Goal: Check status: Check status

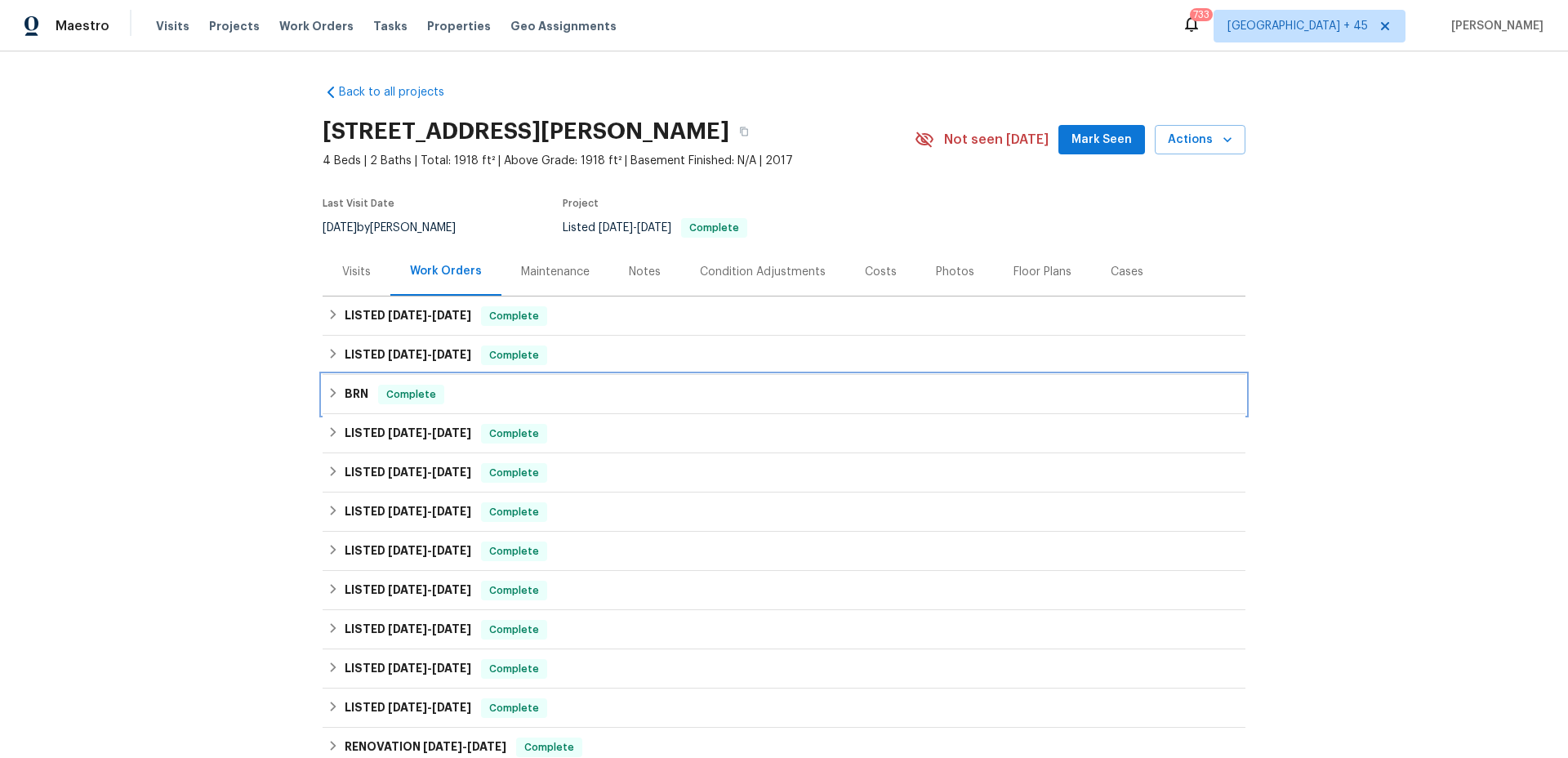
click at [404, 390] on span "Complete" at bounding box center [411, 395] width 63 height 17
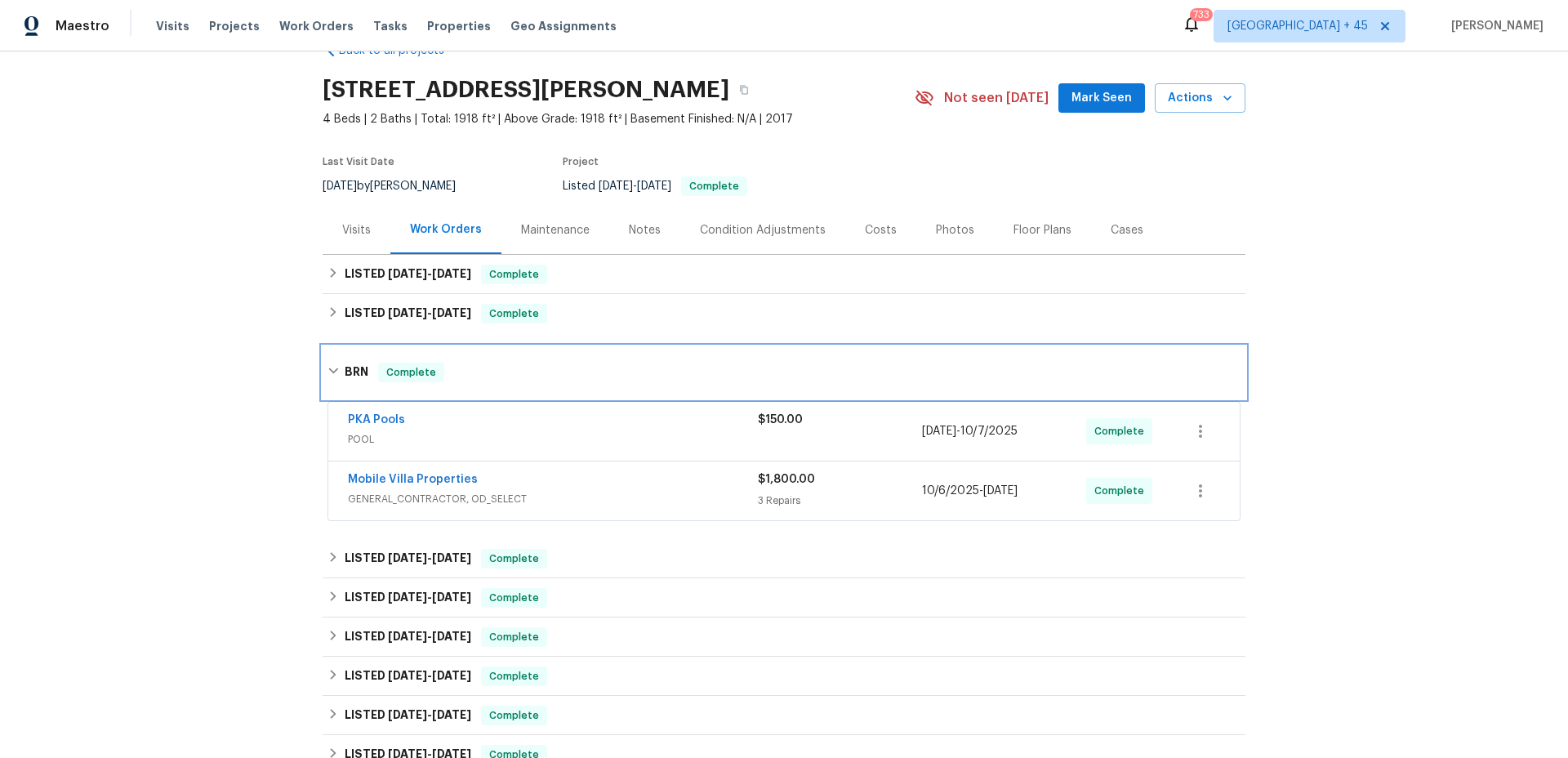
scroll to position [90, 0]
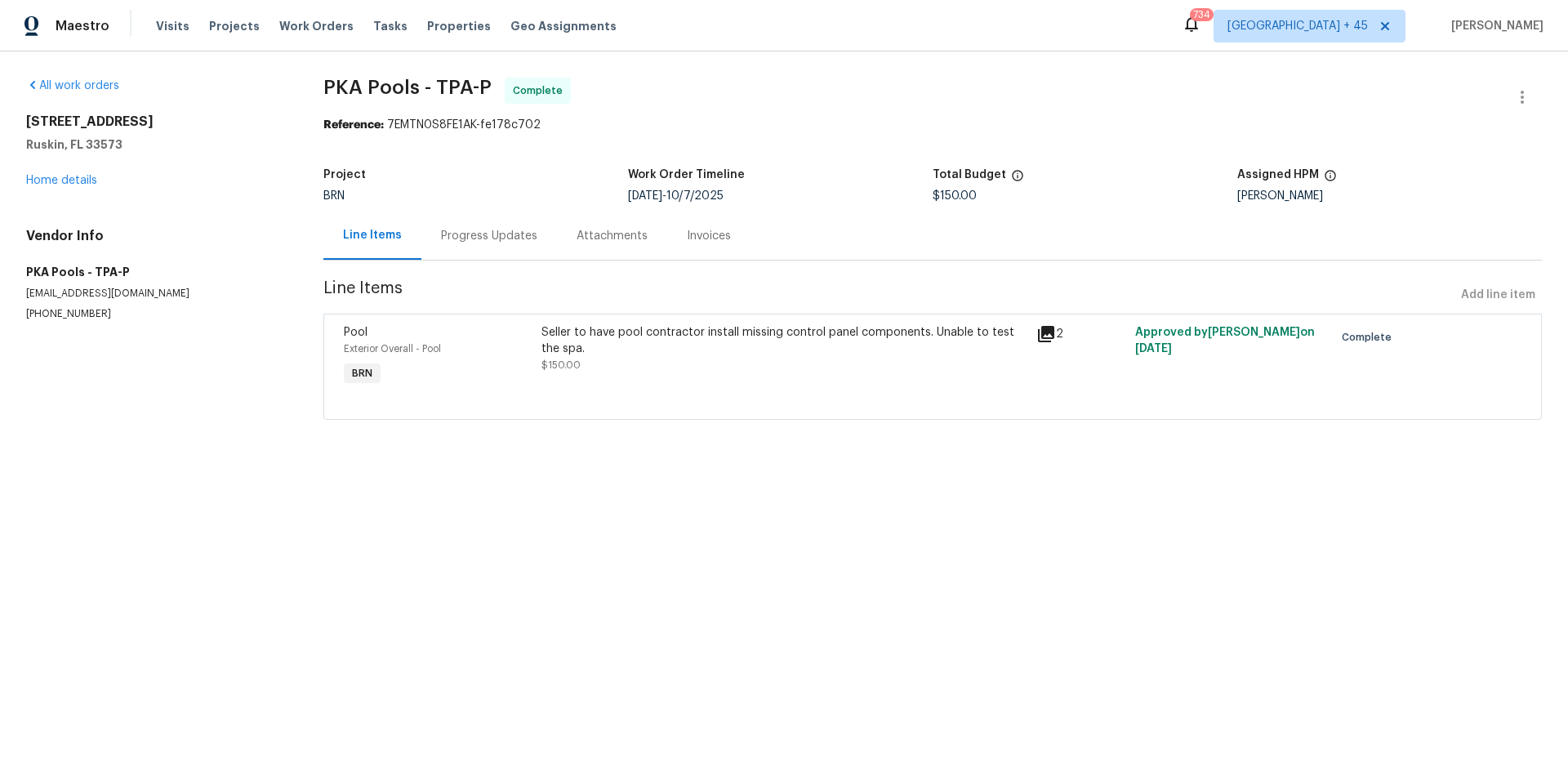
click at [687, 234] on div "Invoices" at bounding box center [709, 236] width 44 height 17
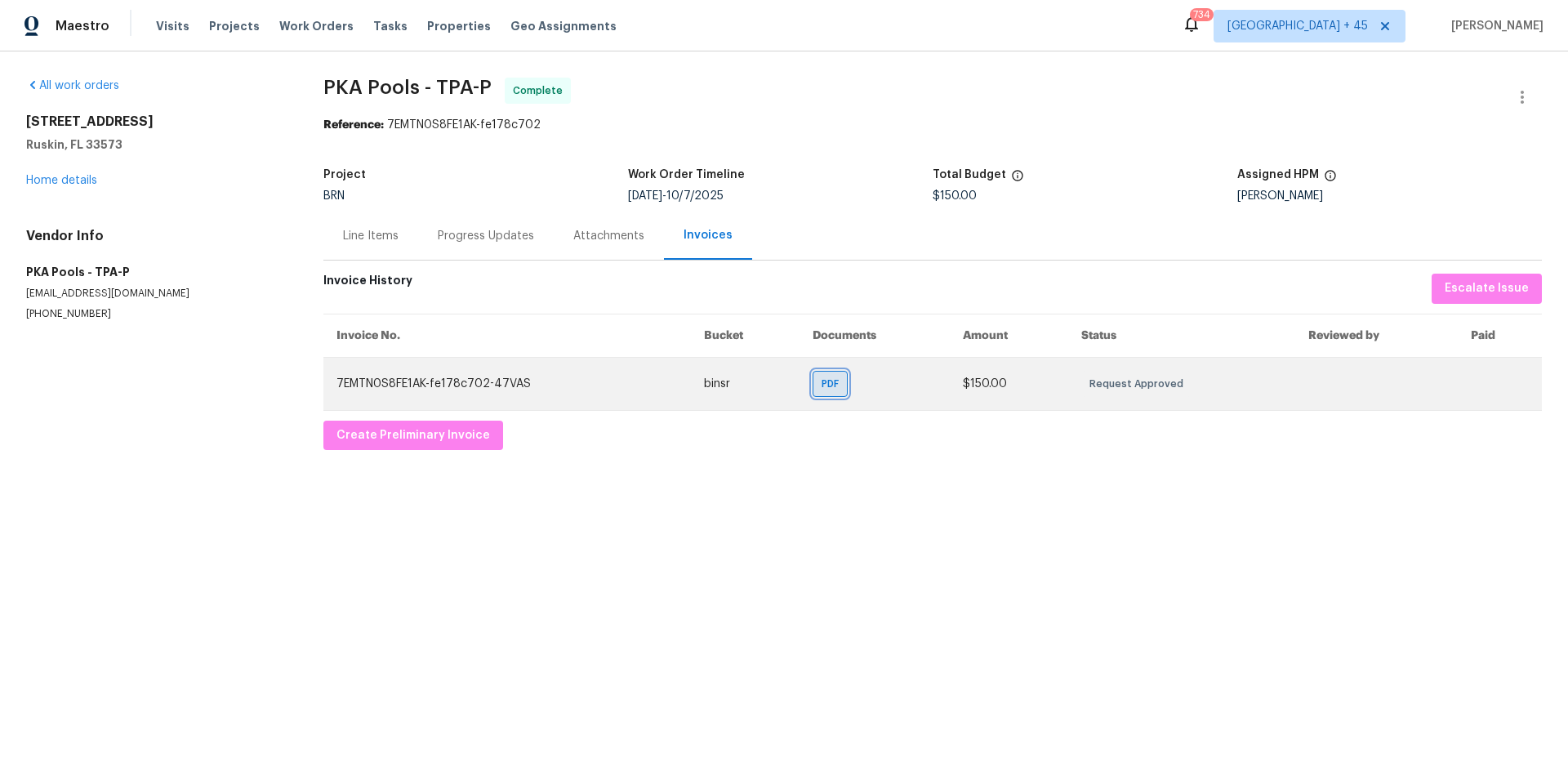
click at [836, 391] on span "PDF" at bounding box center [834, 385] width 24 height 17
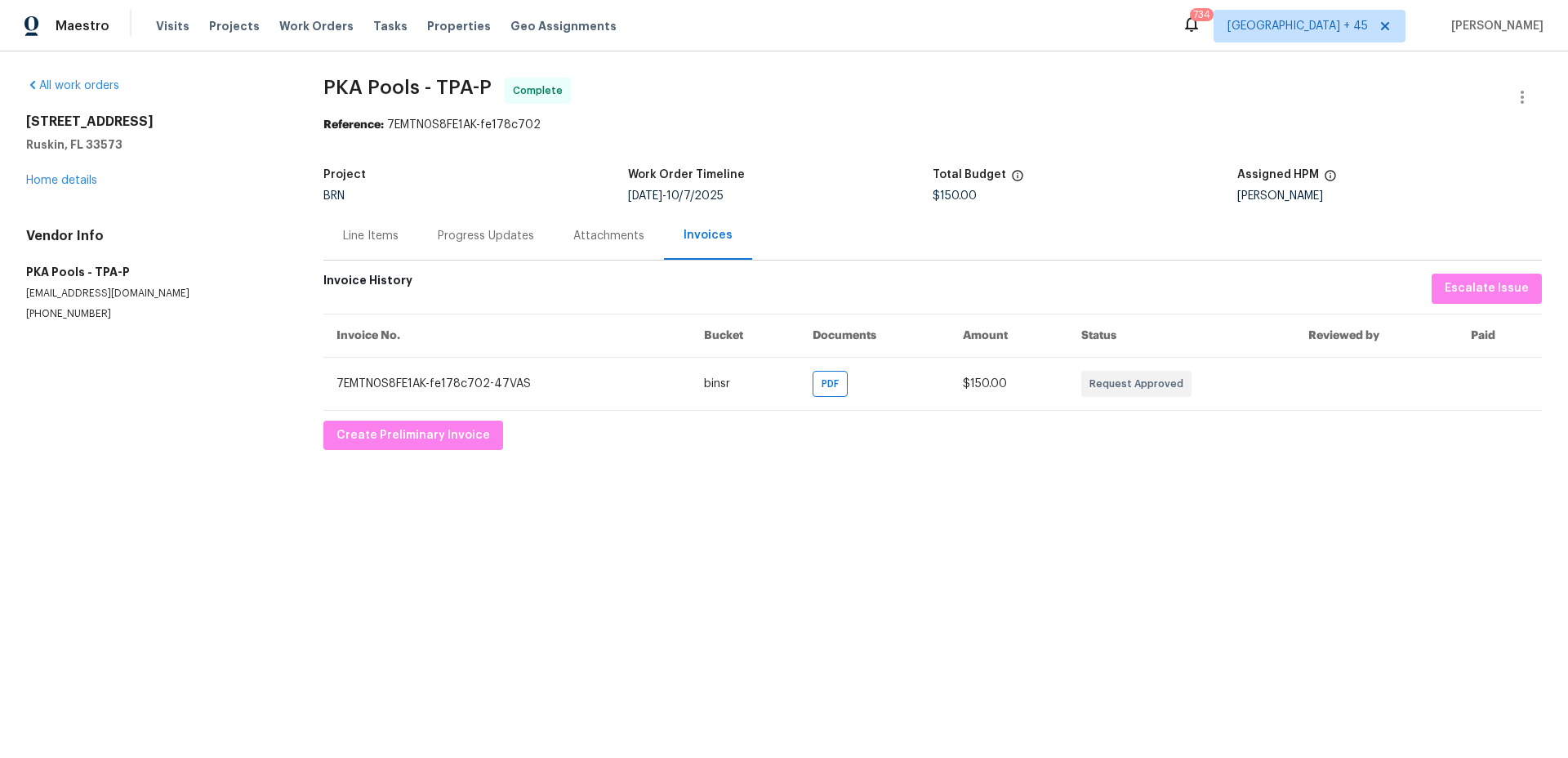
click at [477, 224] on div "Progress Updates" at bounding box center [486, 235] width 135 height 48
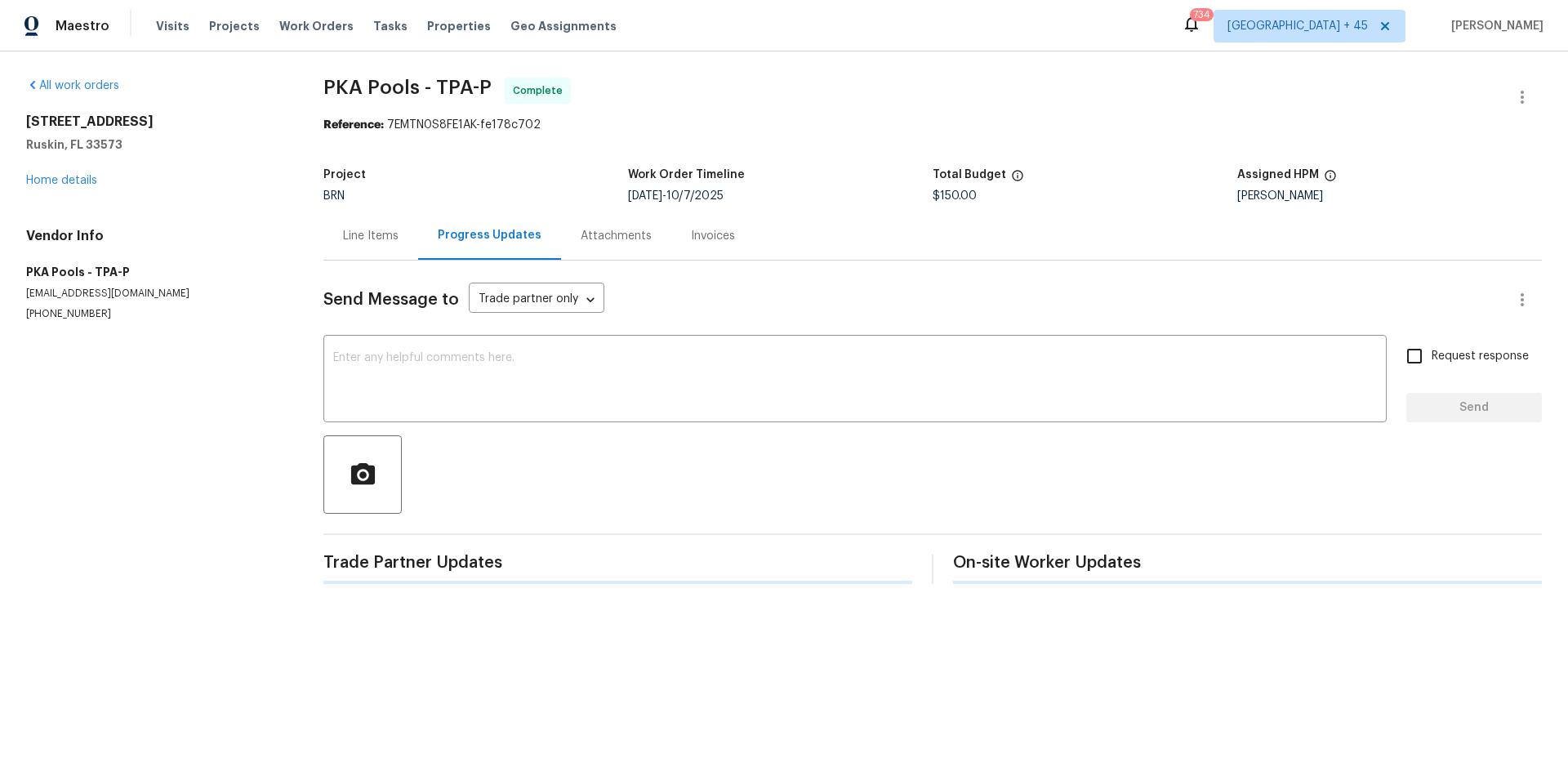
click at [419, 245] on div "Progress Updates" at bounding box center [490, 235] width 143 height 48
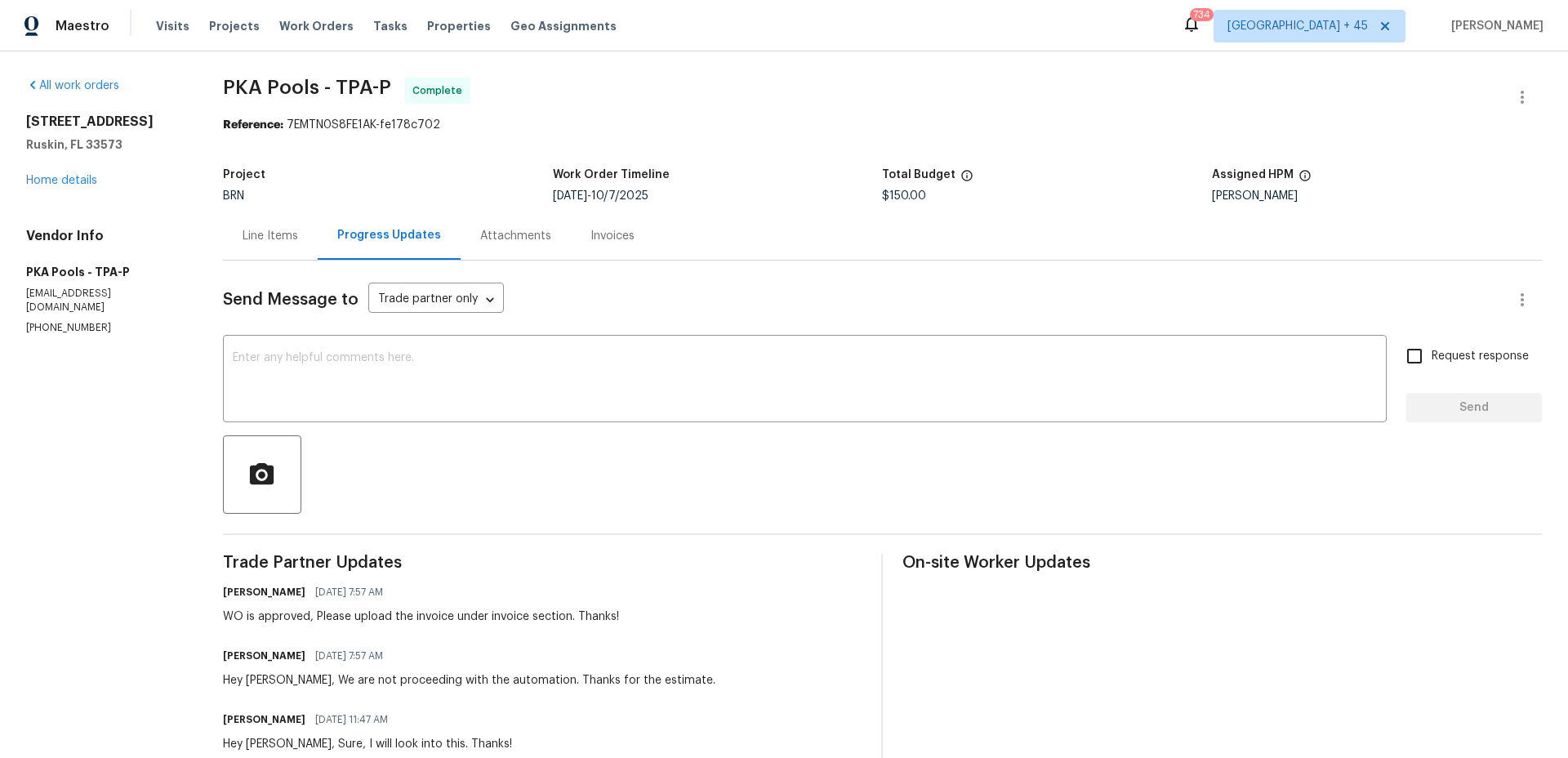
click at [266, 246] on div "Line Items" at bounding box center [270, 235] width 94 height 48
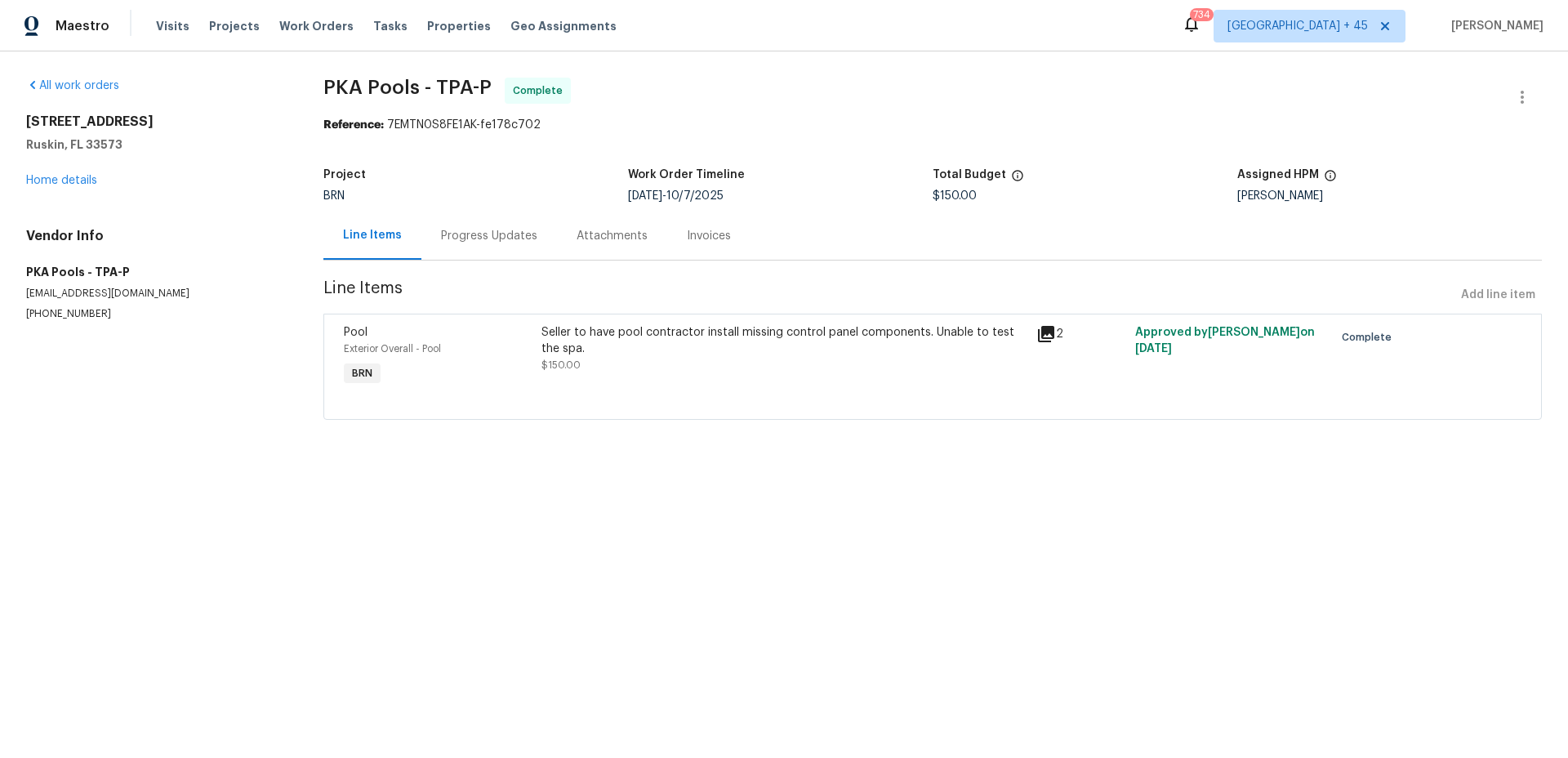
click at [1048, 329] on icon at bounding box center [1047, 335] width 17 height 17
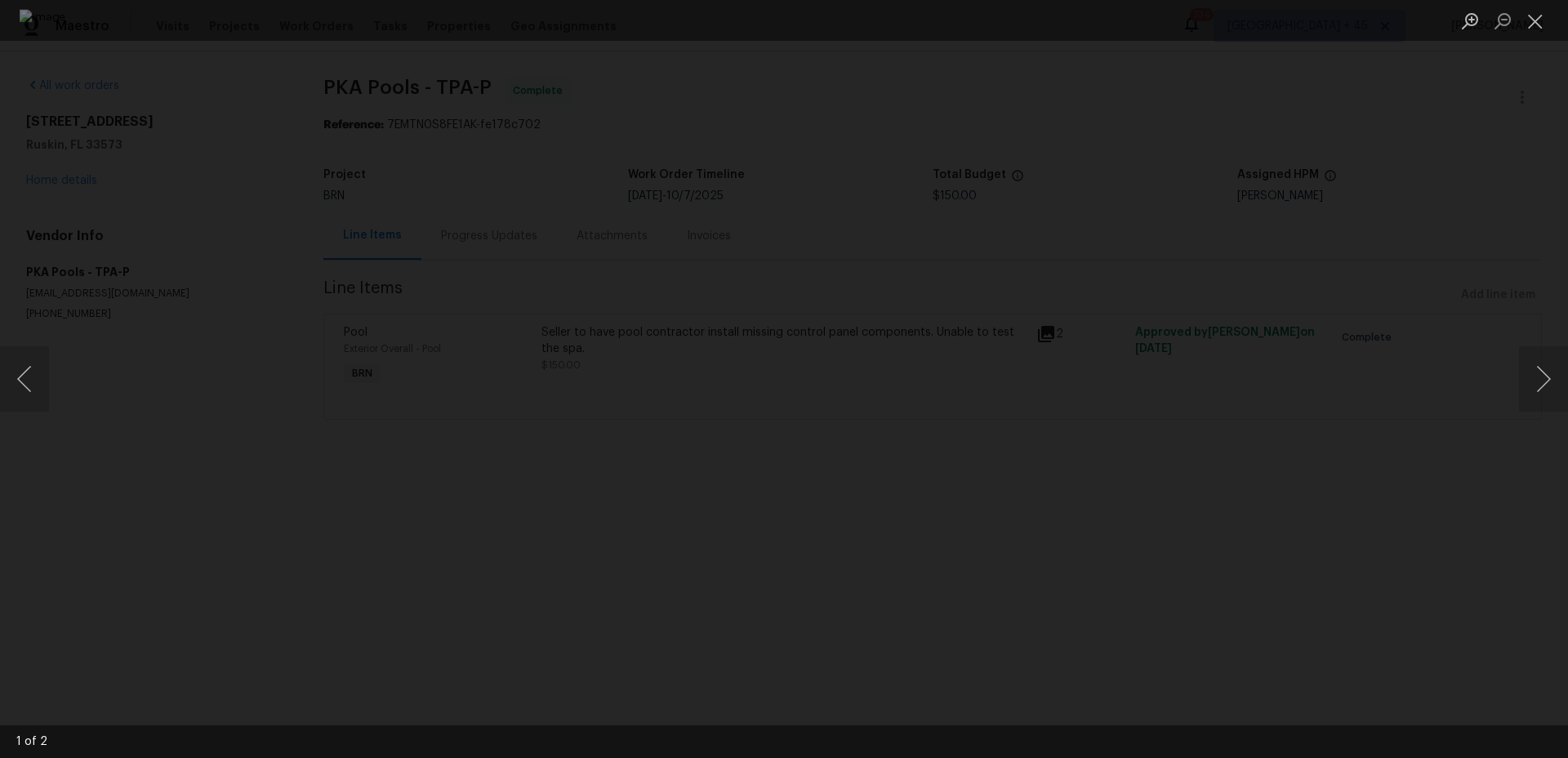
click at [1470, 310] on div "Lightbox" at bounding box center [784, 379] width 1568 height 758
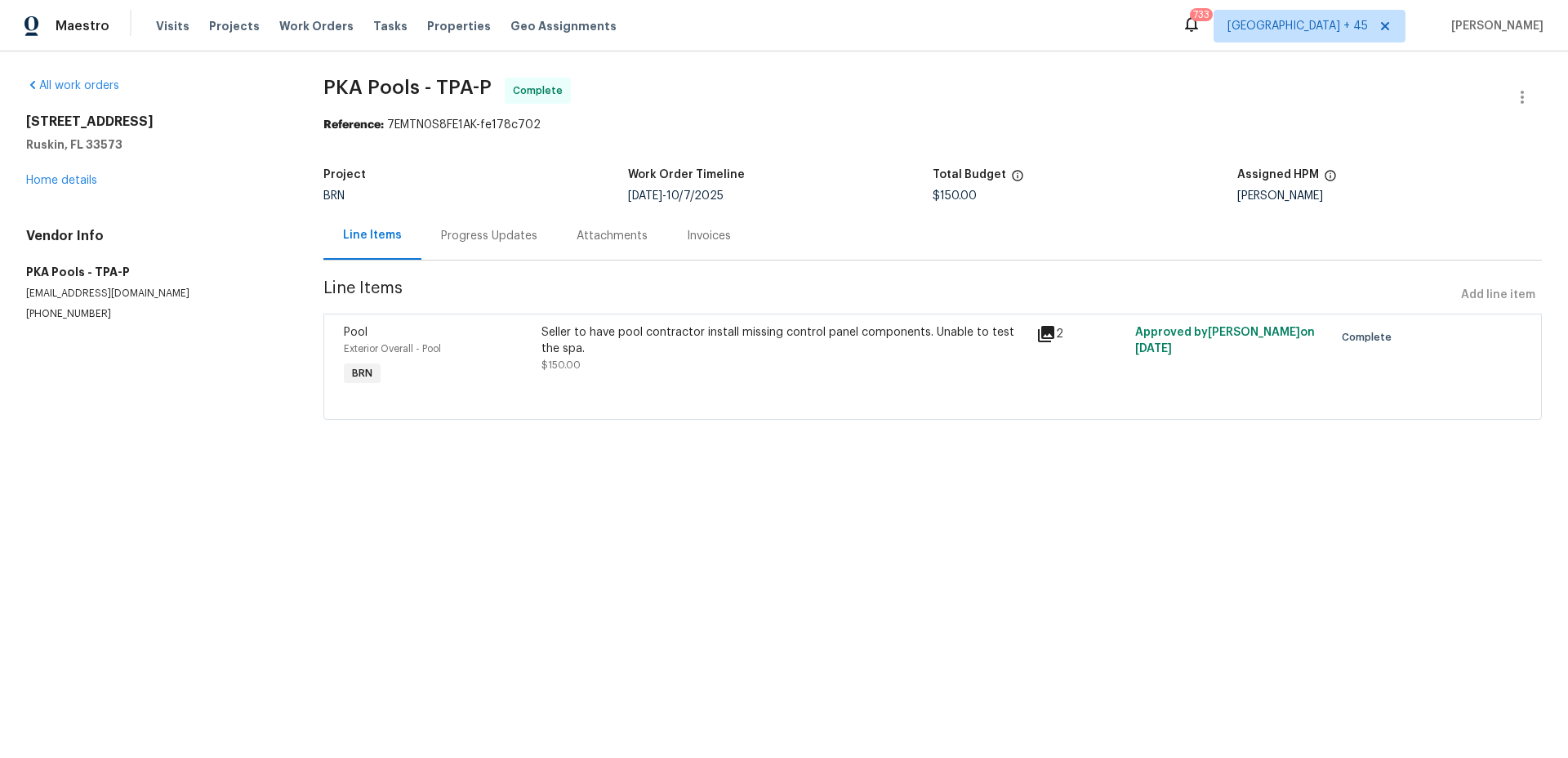
click at [462, 233] on div "Progress Updates" at bounding box center [489, 236] width 96 height 17
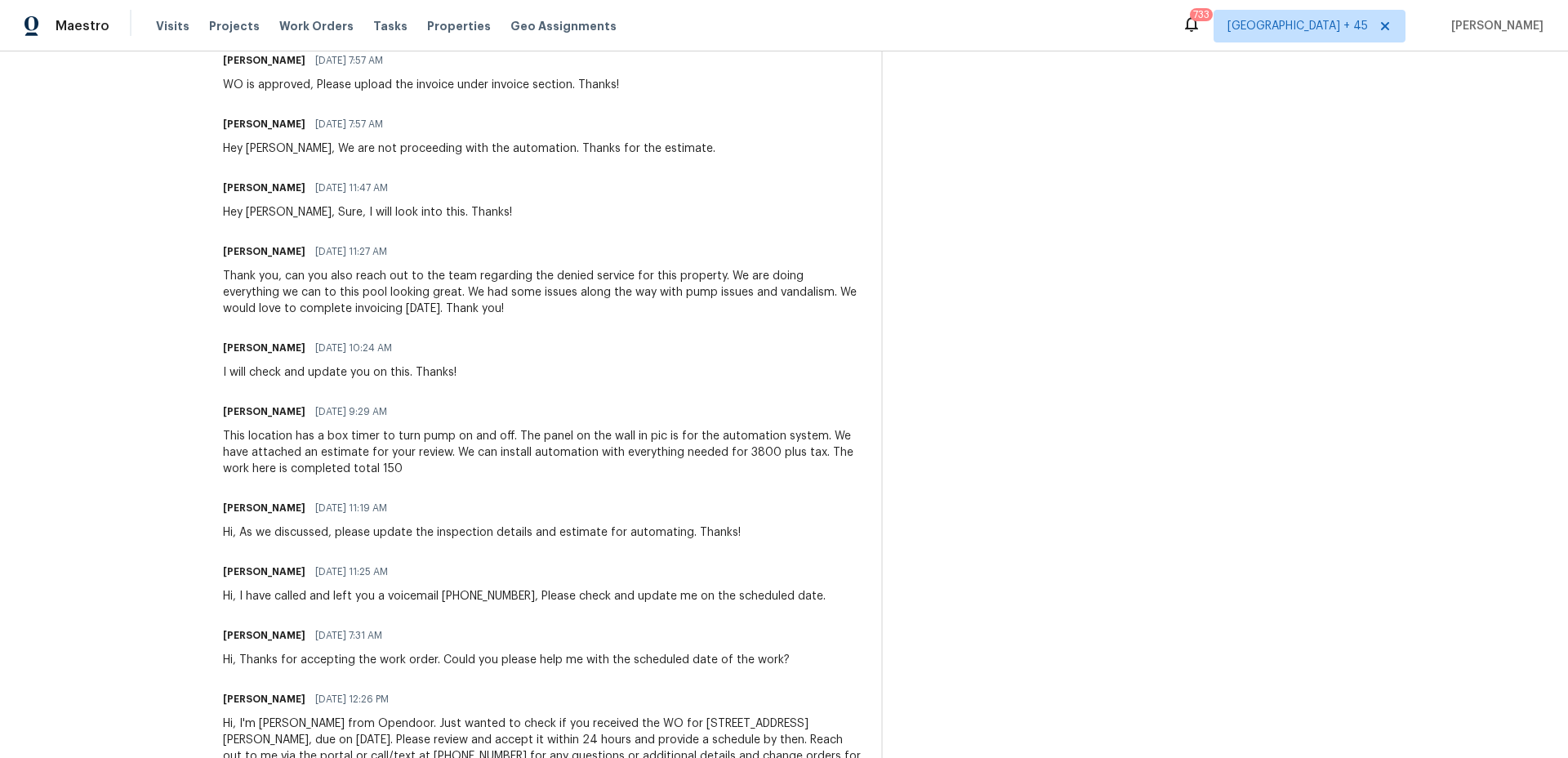
scroll to position [600, 0]
